Goal: Transaction & Acquisition: Purchase product/service

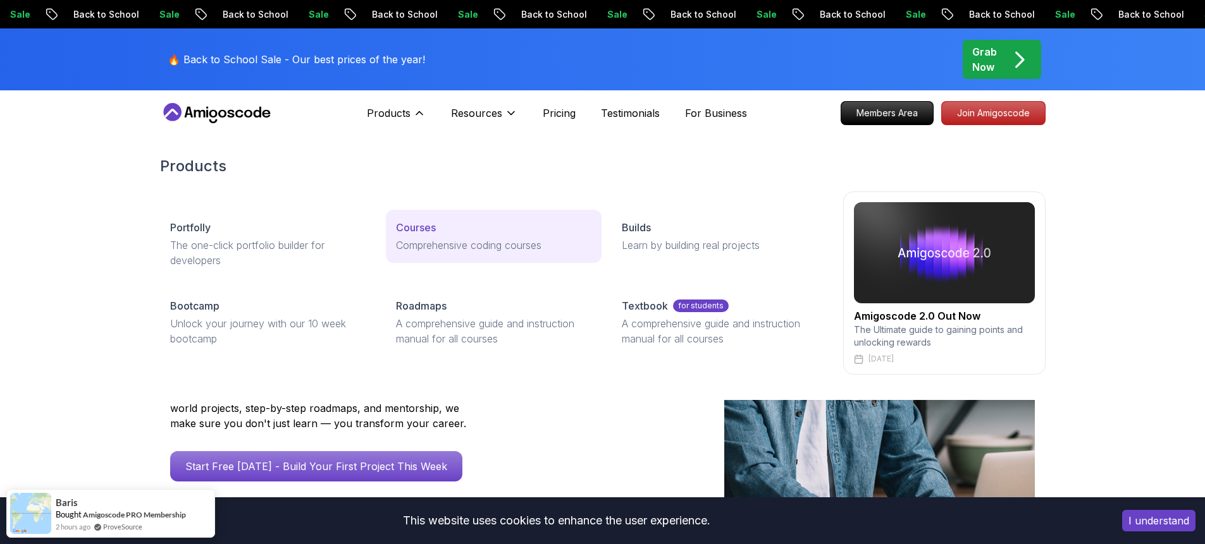
click at [417, 226] on p "Courses" at bounding box center [416, 227] width 40 height 15
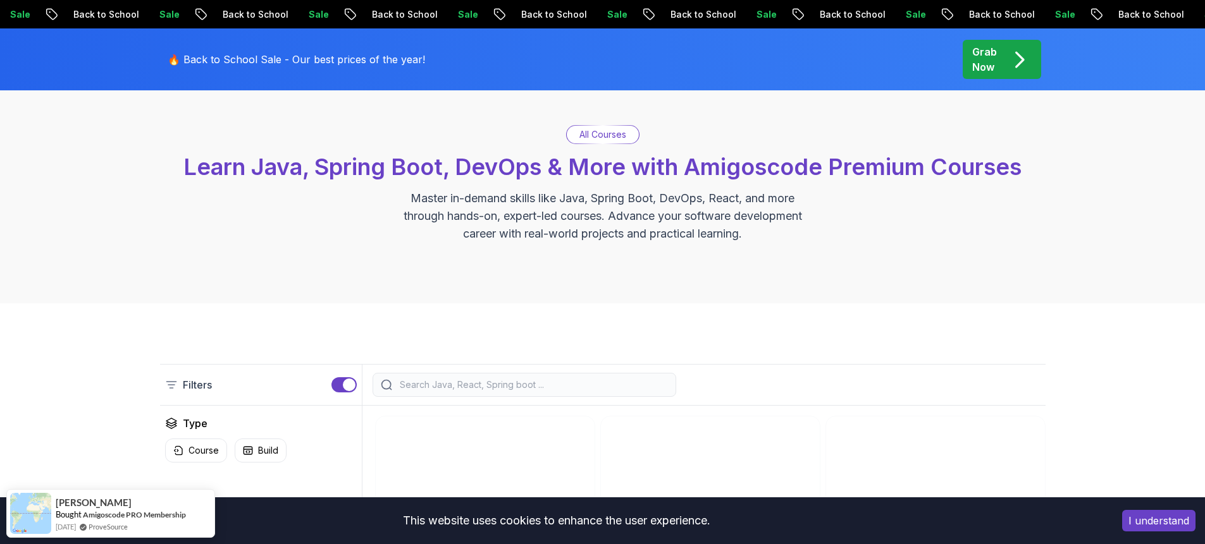
scroll to position [65, 0]
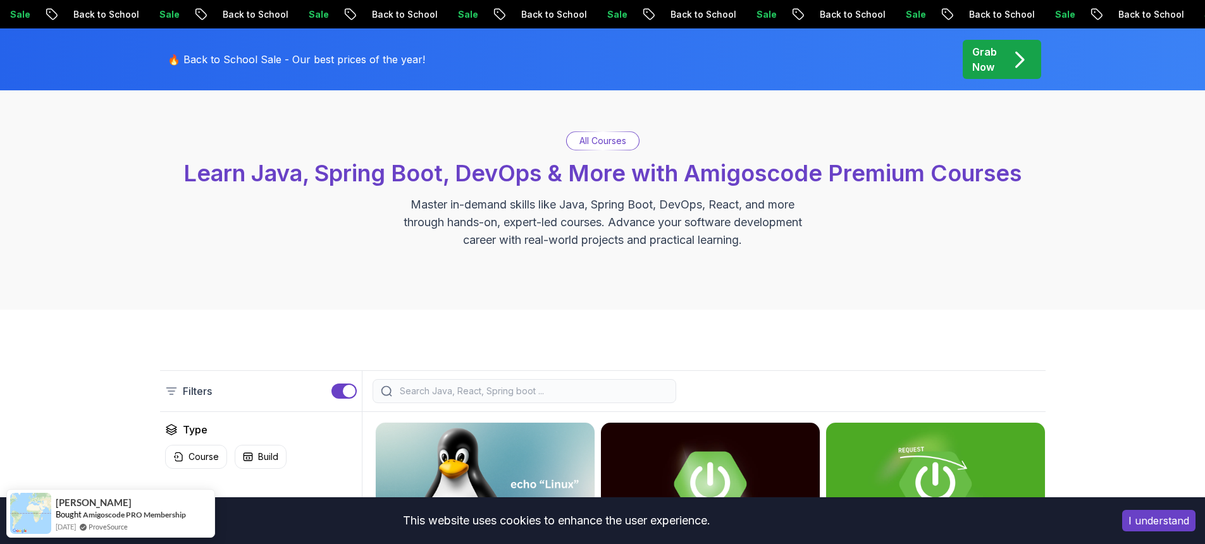
click at [586, 142] on p "All Courses" at bounding box center [602, 141] width 47 height 13
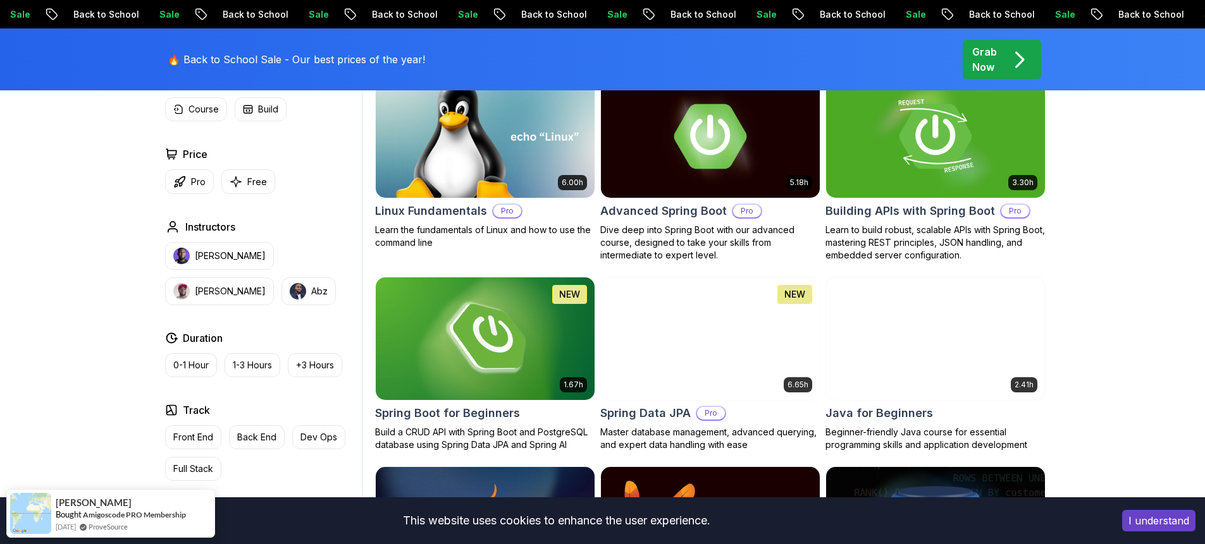
scroll to position [298, 0]
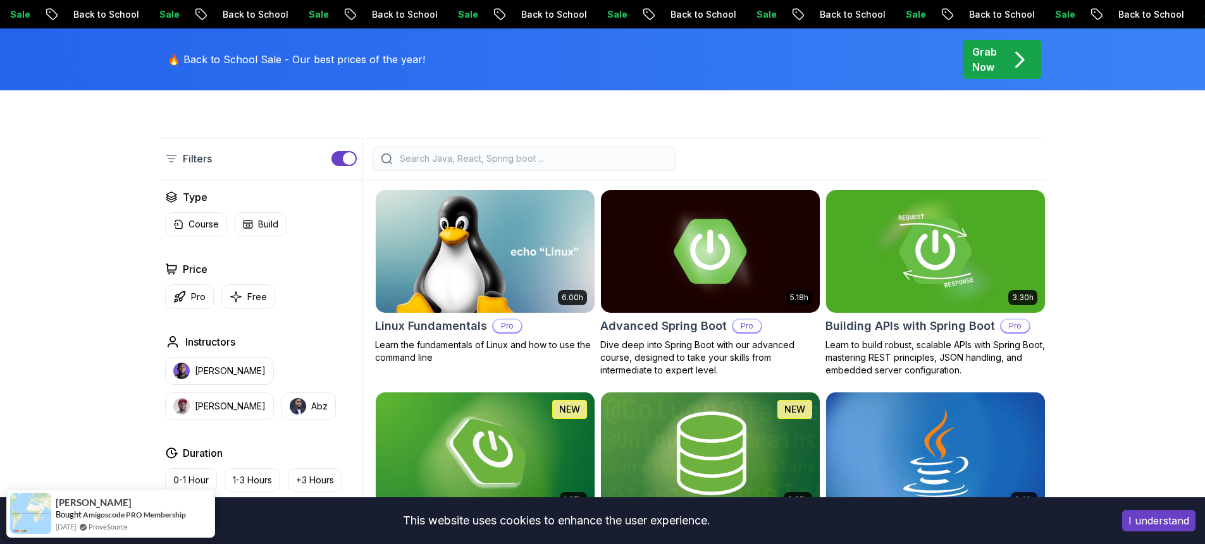
click at [448, 167] on div at bounding box center [524, 159] width 304 height 24
click at [426, 157] on input "search" at bounding box center [532, 158] width 271 height 13
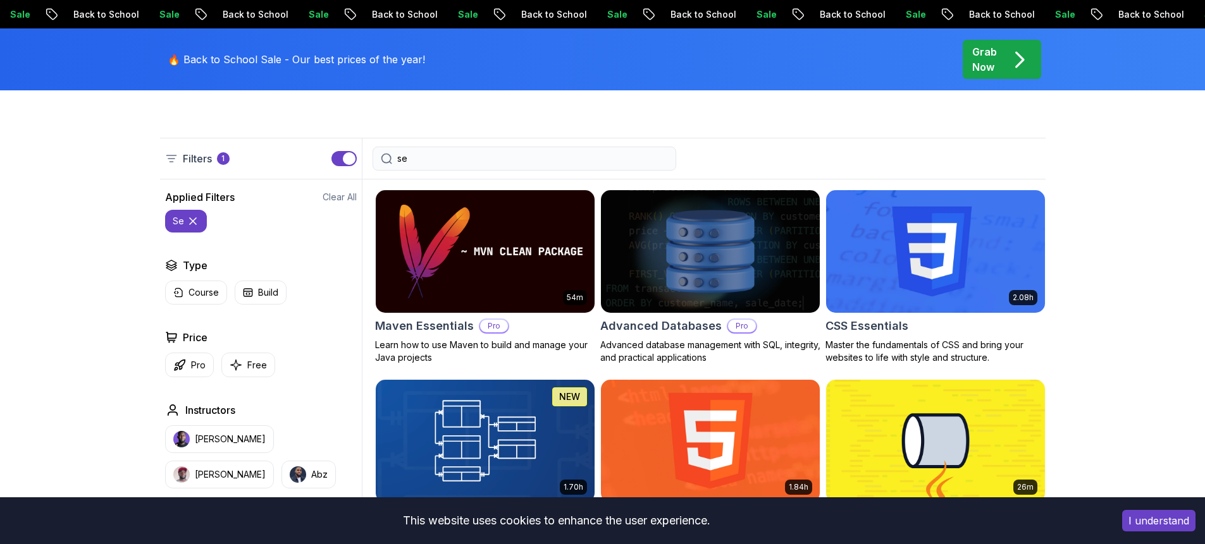
type input "s"
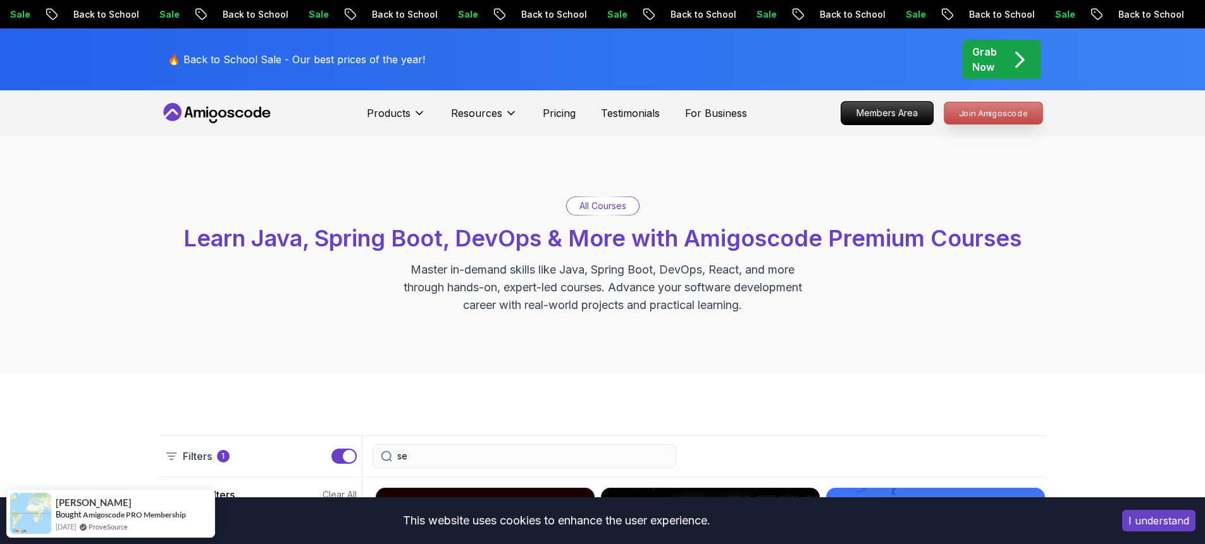
type input "se"
click at [977, 116] on p "Join Amigoscode" at bounding box center [993, 112] width 98 height 21
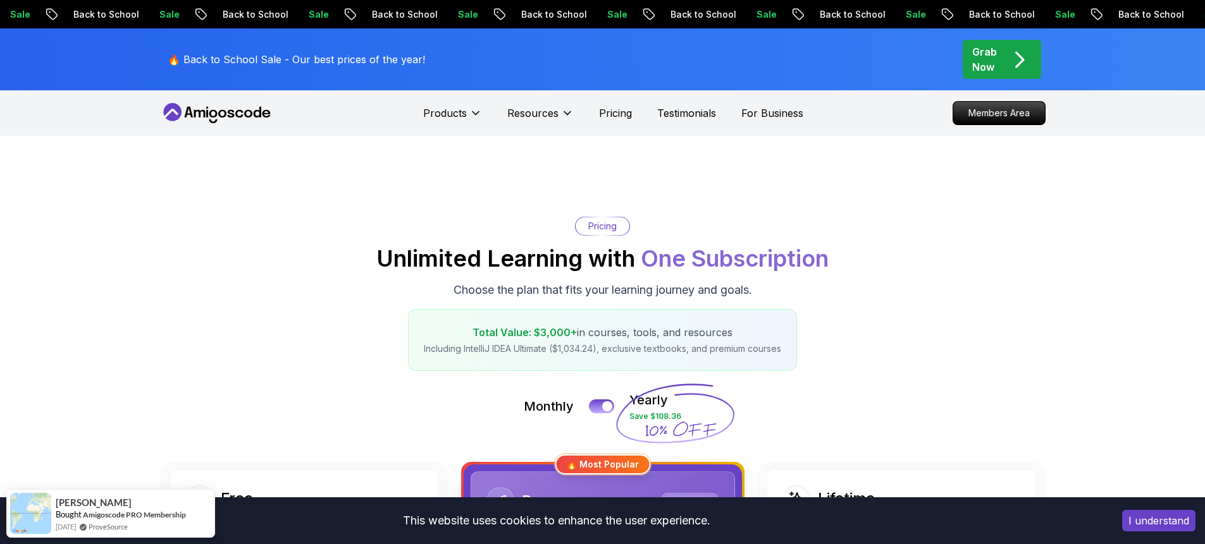
scroll to position [365, 0]
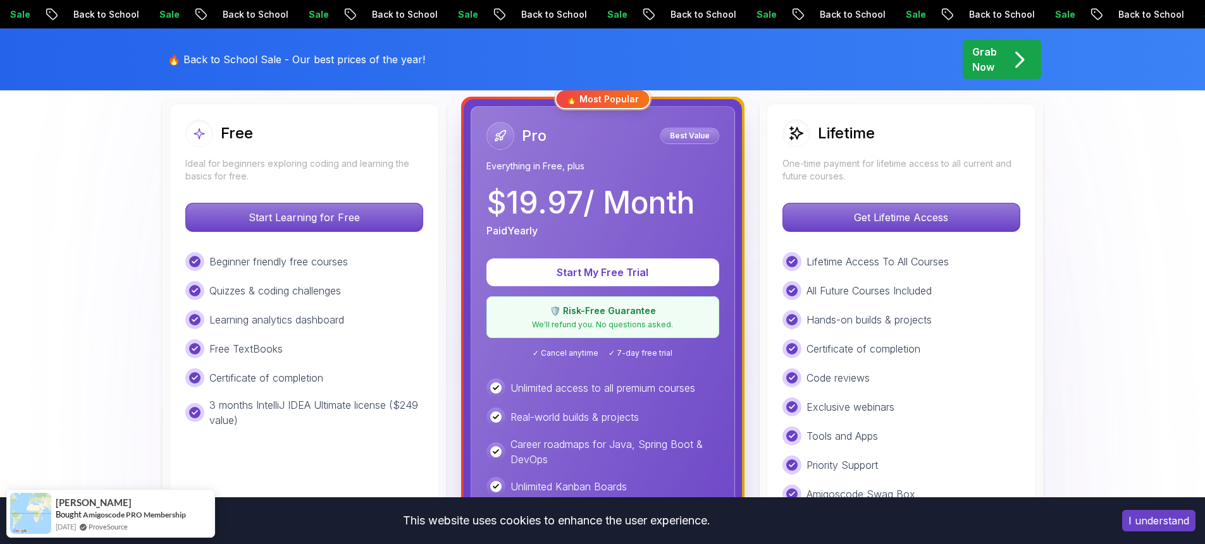
click at [836, 169] on p "One-time payment for lifetime access to all current and future courses." at bounding box center [901, 169] width 238 height 25
click at [854, 221] on p "Get Lifetime Access" at bounding box center [901, 217] width 224 height 27
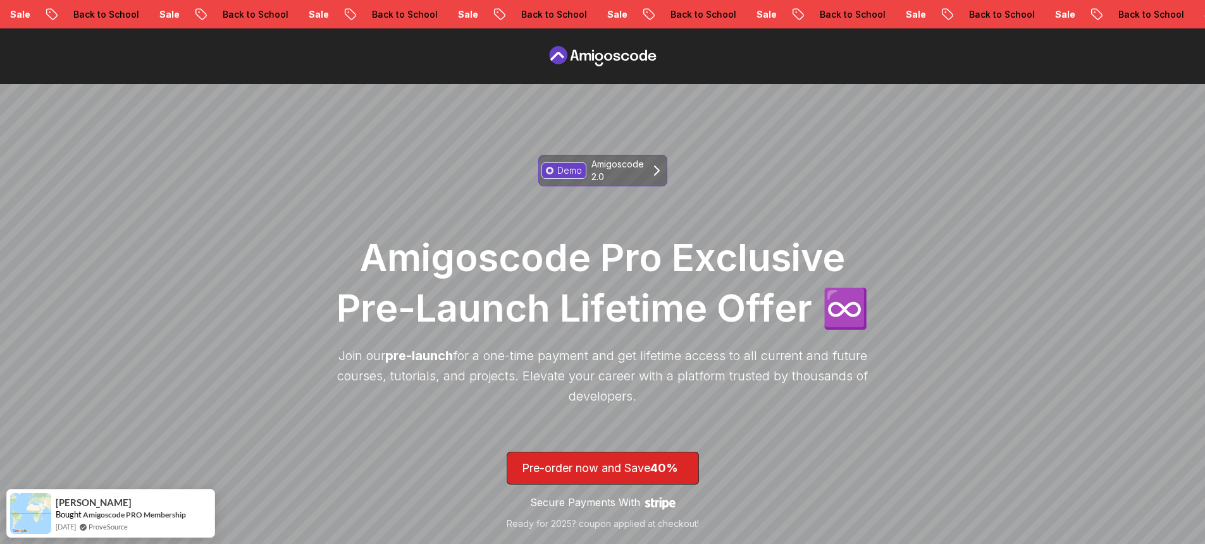
click at [641, 175] on p "Amigoscode 2.0" at bounding box center [617, 170] width 52 height 25
click at [620, 167] on p "Amigoscode 2.0" at bounding box center [617, 170] width 52 height 25
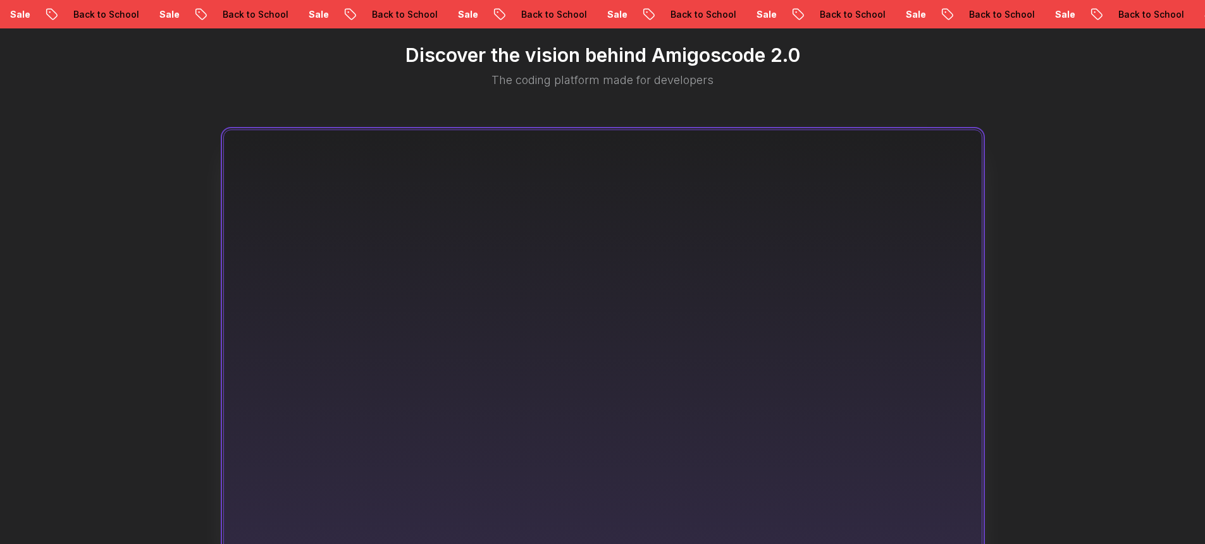
scroll to position [758, 0]
